Goal: Entertainment & Leisure: Consume media (video, audio)

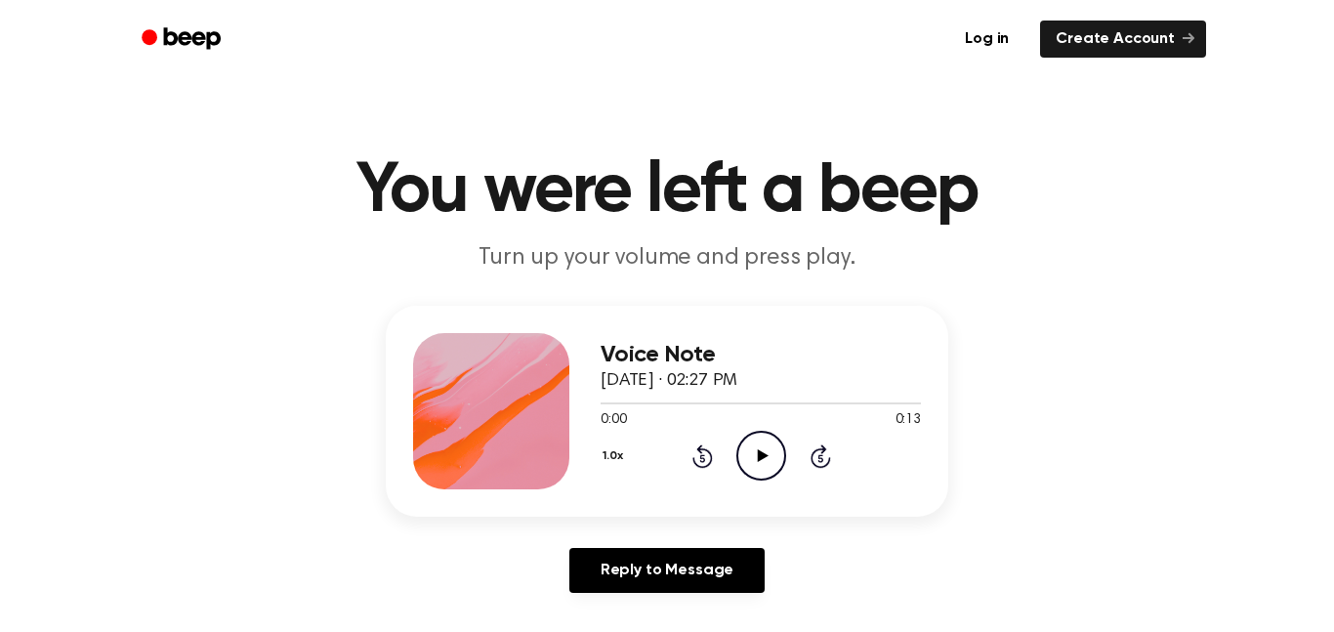
click at [752, 452] on icon "Play Audio" at bounding box center [761, 456] width 50 height 50
click at [758, 460] on icon at bounding box center [762, 455] width 11 height 13
click at [754, 463] on icon "Play Audio" at bounding box center [761, 456] width 50 height 50
click at [769, 451] on icon "Play Audio" at bounding box center [761, 456] width 50 height 50
click at [769, 451] on icon "Pause Audio" at bounding box center [761, 456] width 50 height 50
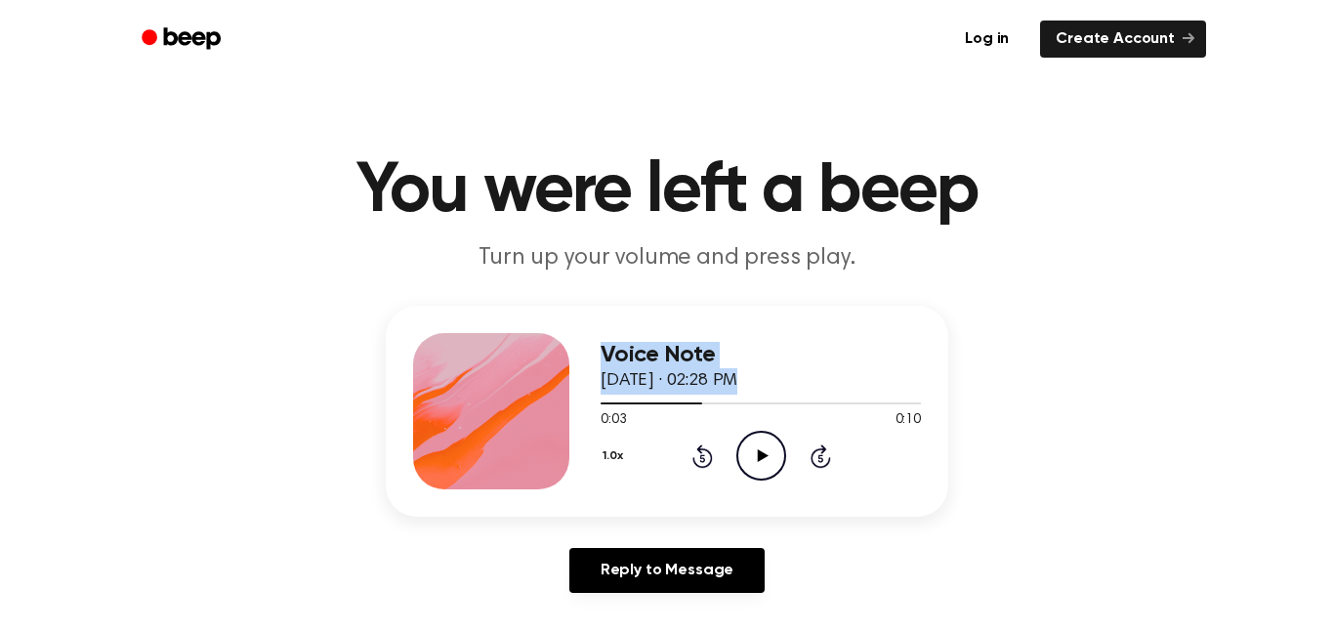
drag, startPoint x: 700, startPoint y: 400, endPoint x: 539, endPoint y: 418, distance: 162.1
click at [539, 418] on div "Voice Note [DATE] · 02:28 PM 0:03 0:10 Your browser does not support the [objec…" at bounding box center [667, 411] width 563 height 211
click at [897, 329] on div "Voice Note September 11, 2023 · 02:28 PM 0:03 0:10 Your browser does not suppor…" at bounding box center [667, 411] width 563 height 211
click at [749, 455] on icon "Play Audio" at bounding box center [761, 456] width 50 height 50
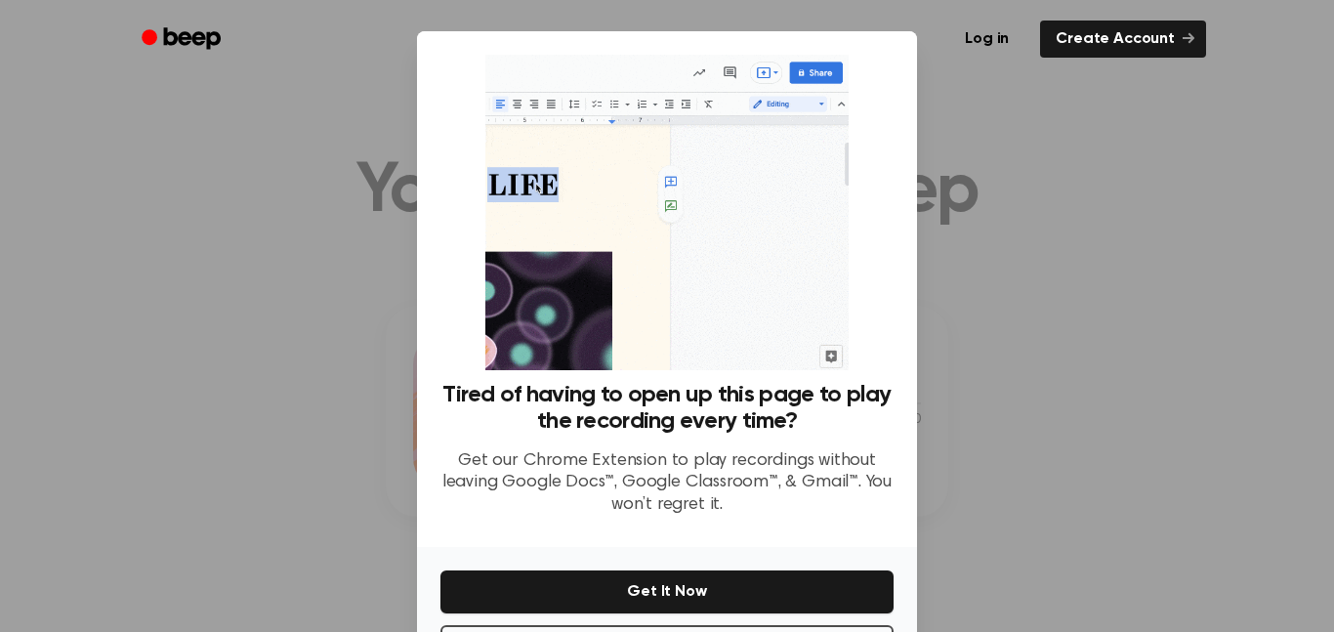
click at [245, 376] on div at bounding box center [667, 316] width 1334 height 632
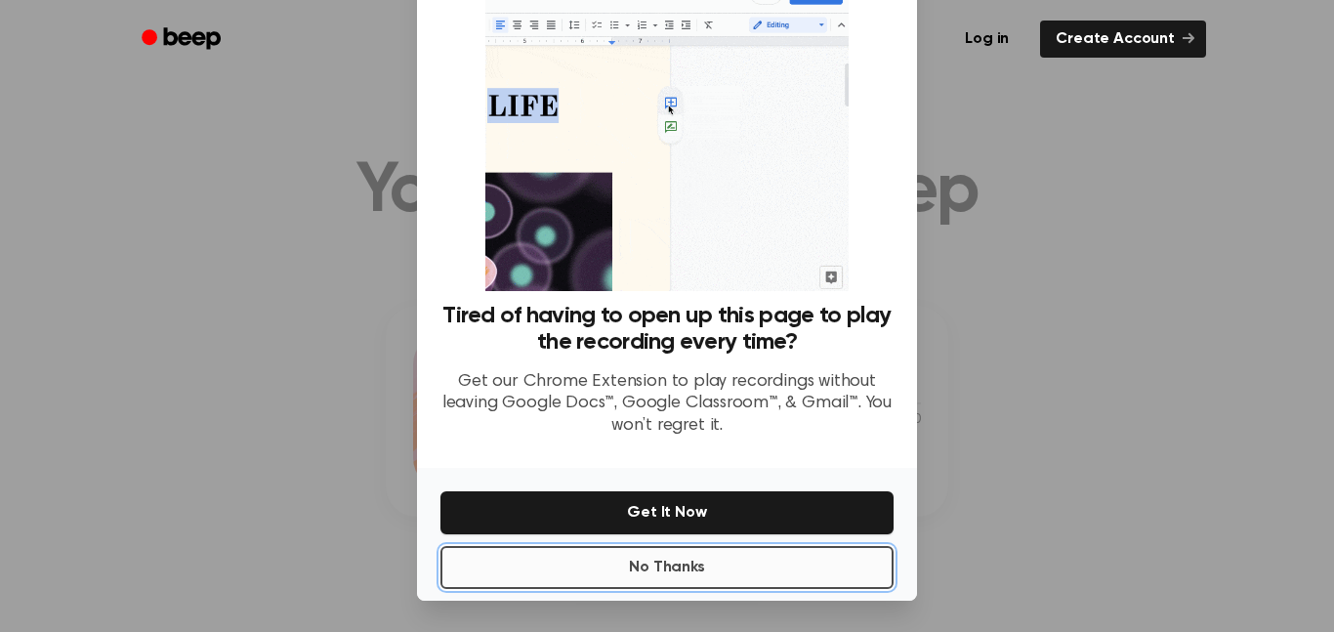
click at [783, 564] on button "No Thanks" at bounding box center [667, 567] width 453 height 43
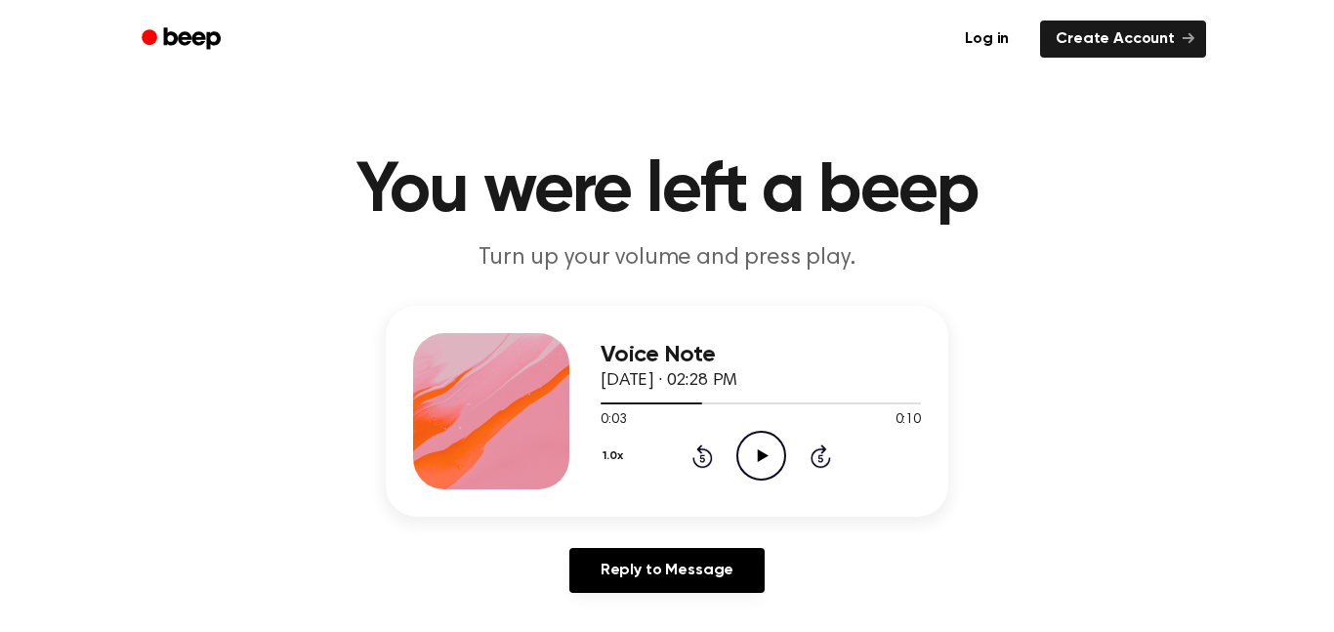
click at [766, 459] on icon "Play Audio" at bounding box center [761, 456] width 50 height 50
click at [751, 459] on icon "Play Audio" at bounding box center [761, 456] width 50 height 50
click at [740, 446] on icon "Play Audio" at bounding box center [761, 456] width 50 height 50
click at [763, 452] on icon "Play Audio" at bounding box center [761, 456] width 50 height 50
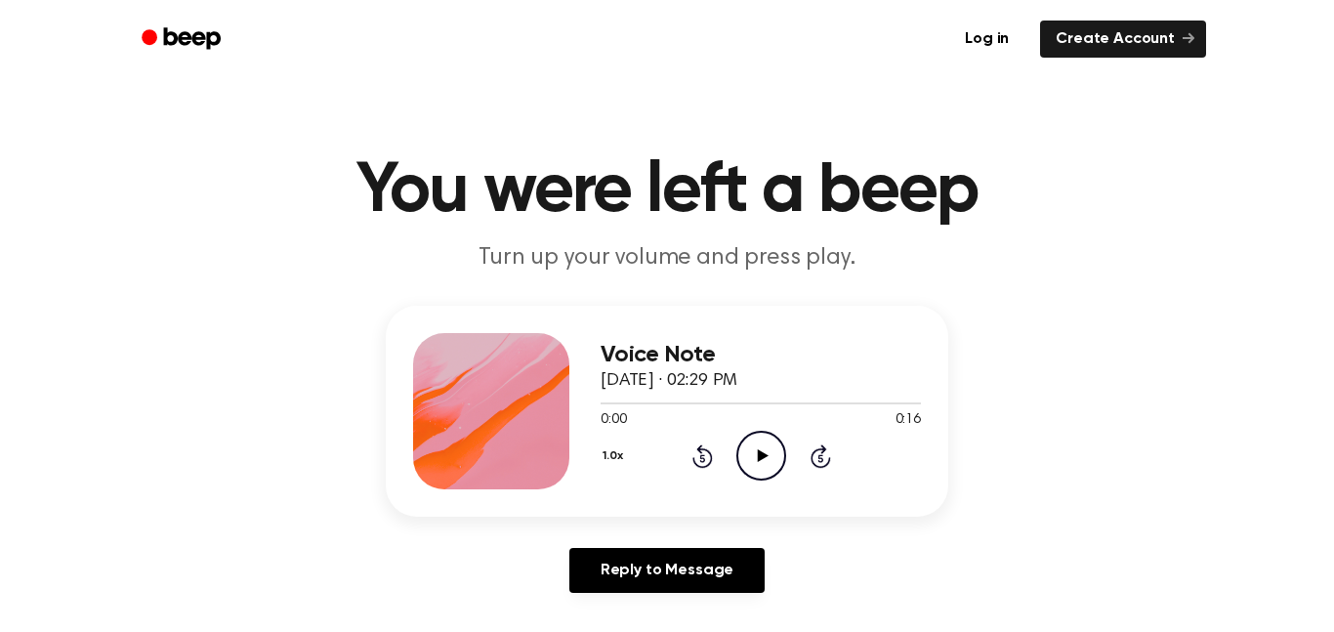
click at [772, 437] on icon "Play Audio" at bounding box center [761, 456] width 50 height 50
click at [747, 448] on icon "Play Audio" at bounding box center [761, 456] width 50 height 50
click at [757, 445] on icon "Play Audio" at bounding box center [761, 456] width 50 height 50
click at [757, 445] on icon "Pause Audio" at bounding box center [761, 456] width 50 height 50
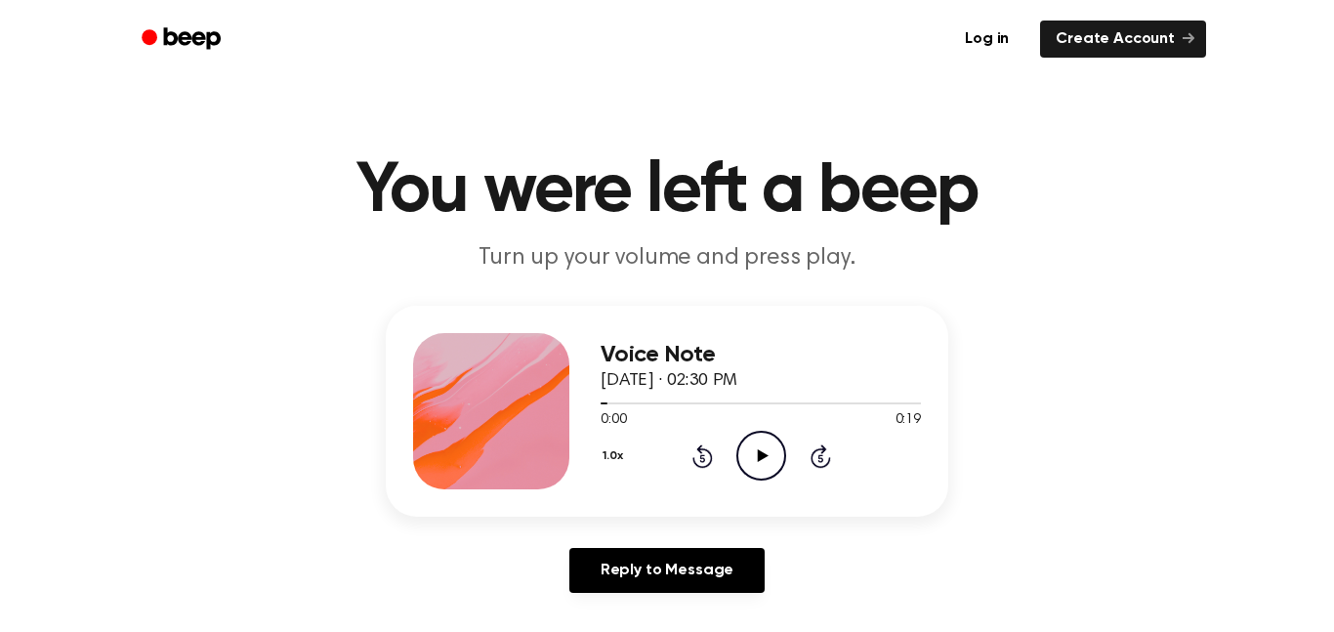
click at [757, 445] on icon "Play Audio" at bounding box center [761, 456] width 50 height 50
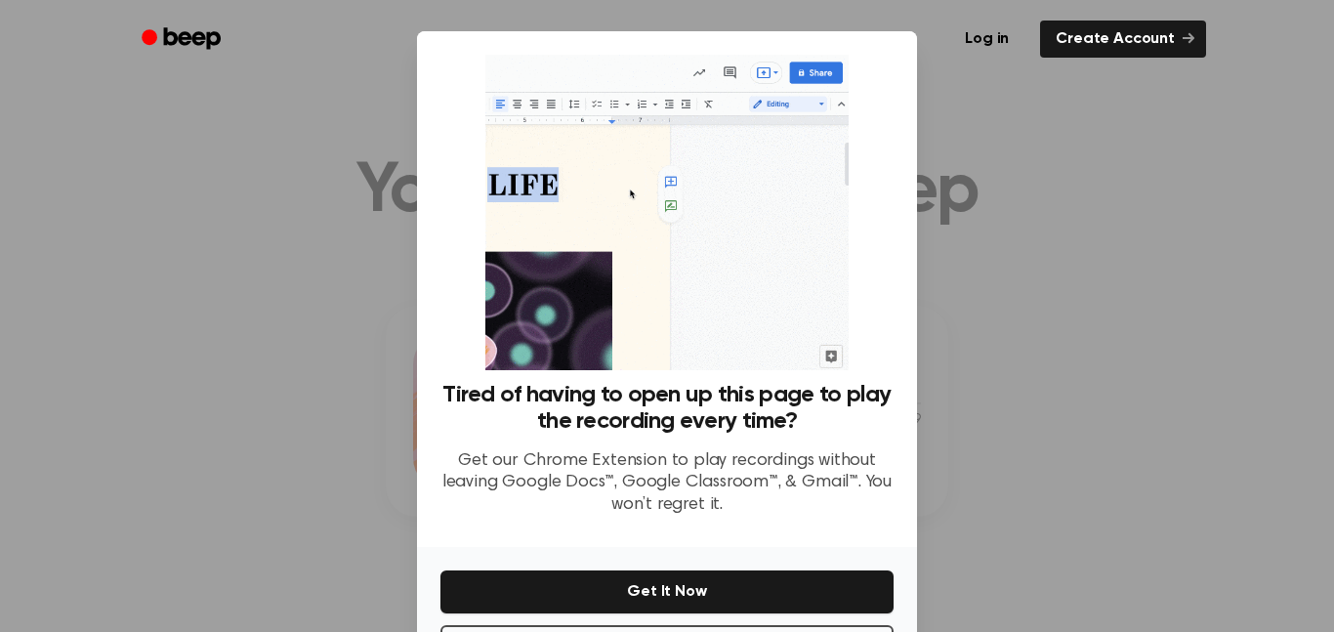
click at [317, 360] on div at bounding box center [667, 316] width 1334 height 632
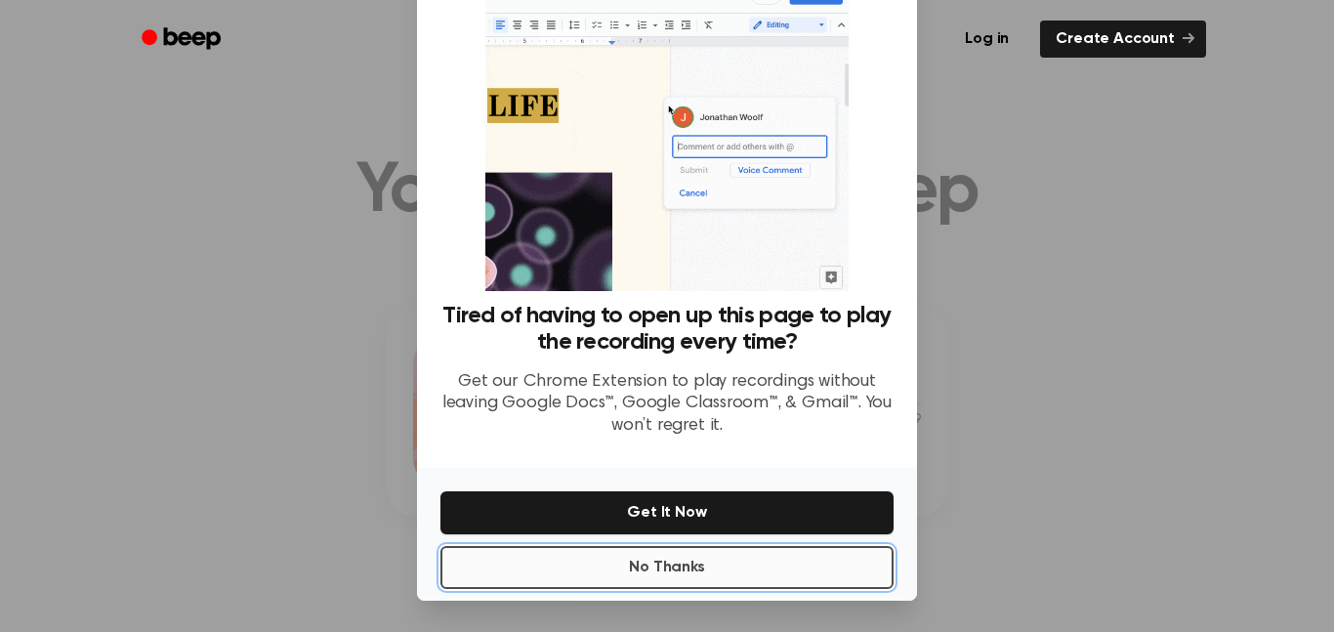
click at [671, 577] on button "No Thanks" at bounding box center [667, 567] width 453 height 43
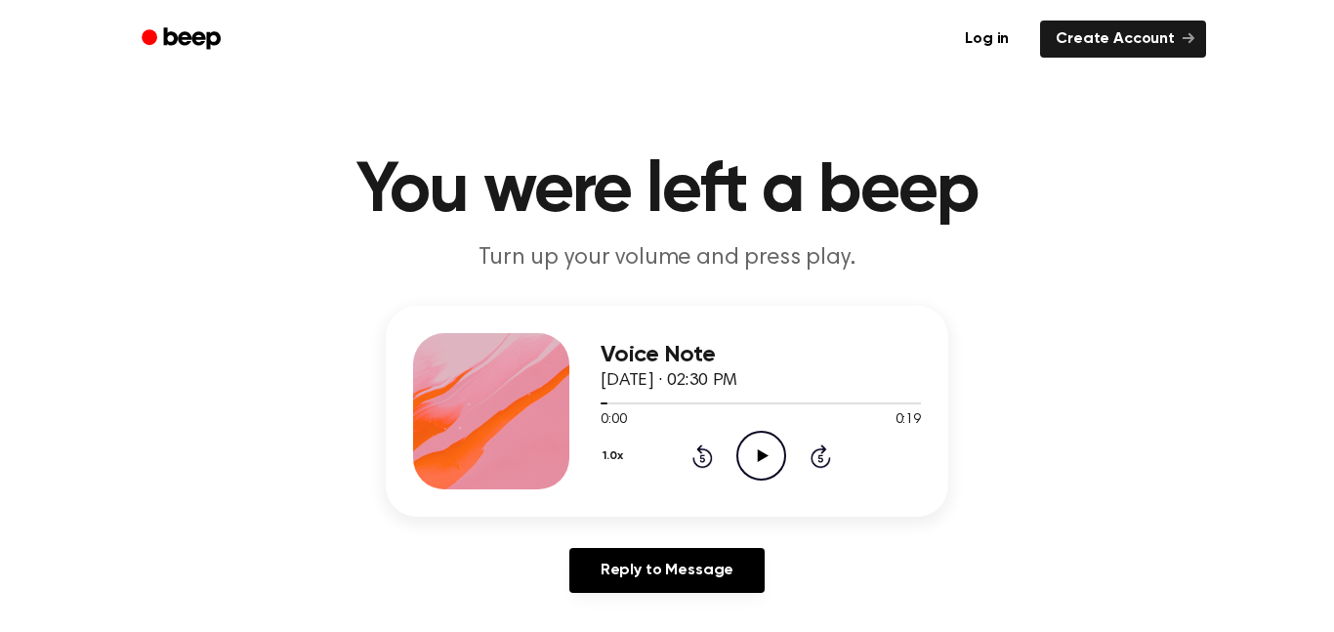
click at [780, 428] on div "0:00 0:19" at bounding box center [761, 420] width 320 height 21
click at [758, 447] on icon "Play Audio" at bounding box center [761, 456] width 50 height 50
click at [767, 450] on icon "Play Audio" at bounding box center [761, 456] width 50 height 50
click at [748, 448] on icon "Play Audio" at bounding box center [761, 456] width 50 height 50
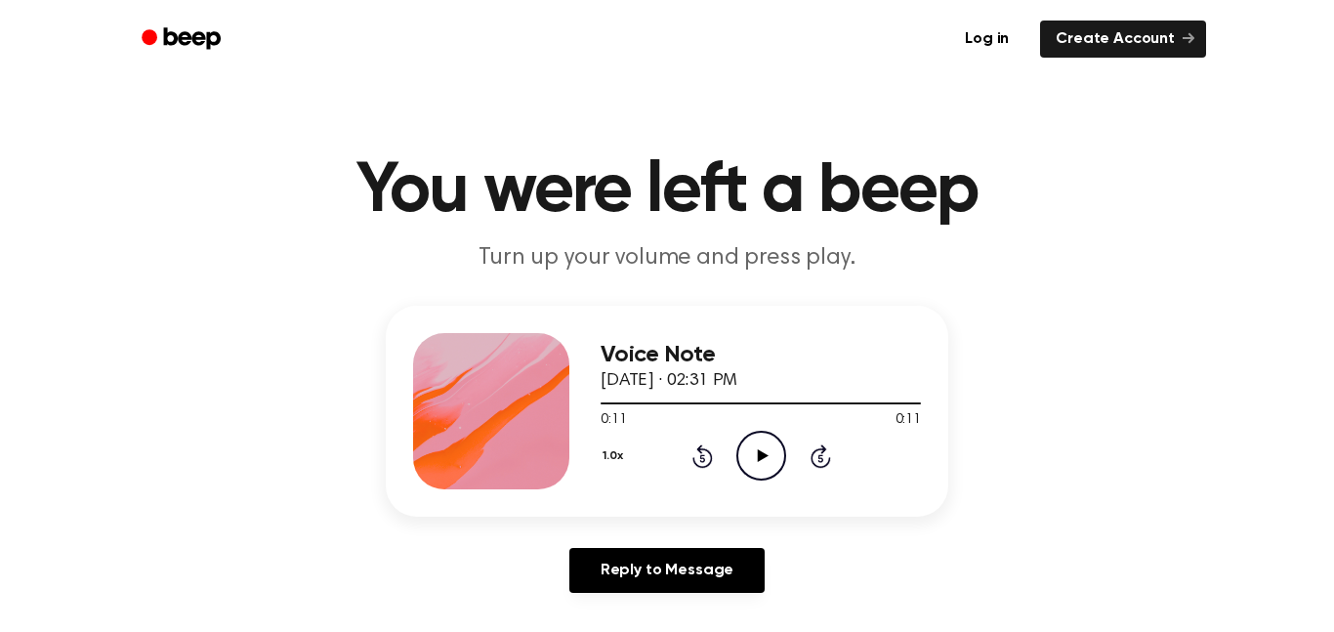
click at [741, 437] on icon "Play Audio" at bounding box center [761, 456] width 50 height 50
click at [741, 437] on icon "Pause Audio" at bounding box center [761, 456] width 50 height 50
click at [758, 441] on icon "Play Audio" at bounding box center [761, 456] width 50 height 50
